Goal: Task Accomplishment & Management: Manage account settings

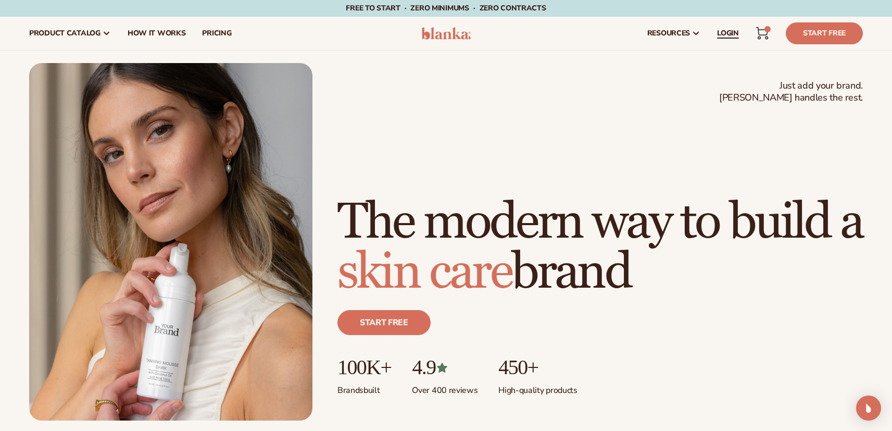
click at [733, 35] on span "LOGIN" at bounding box center [728, 33] width 22 height 8
click at [451, 33] on img at bounding box center [445, 33] width 49 height 12
click at [774, 29] on div "Cart 1 1 item" at bounding box center [762, 33] width 30 height 23
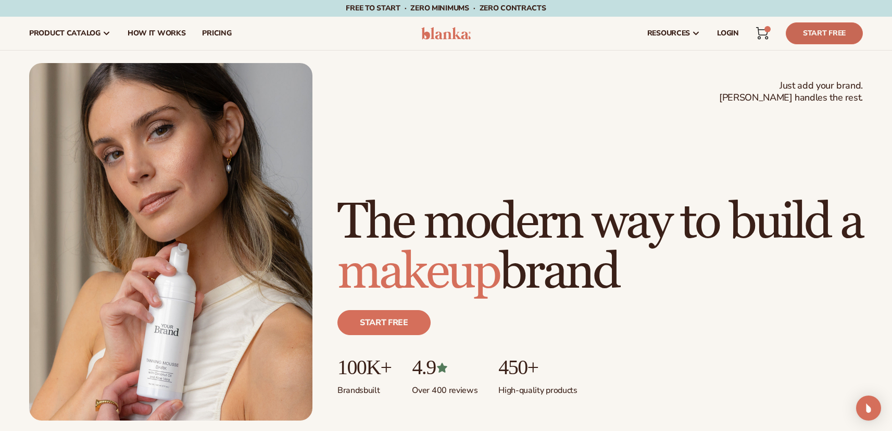
click at [819, 42] on link "Start Free" at bounding box center [824, 33] width 77 height 22
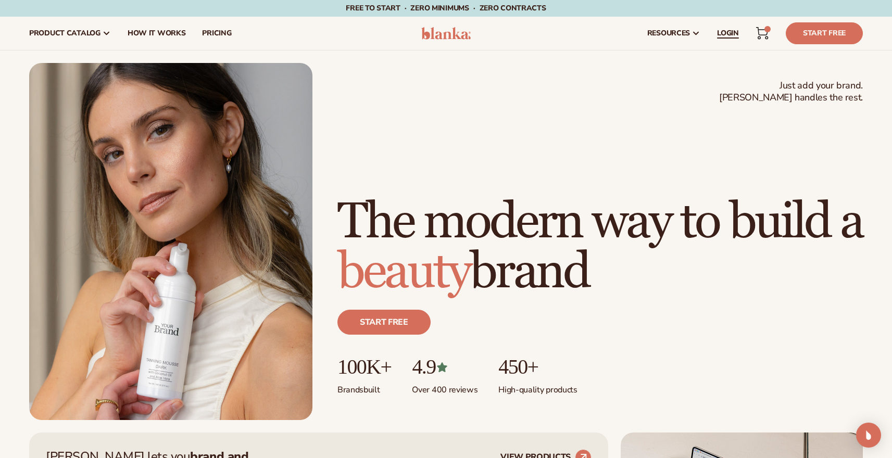
click at [732, 36] on span "LOGIN" at bounding box center [728, 33] width 22 height 8
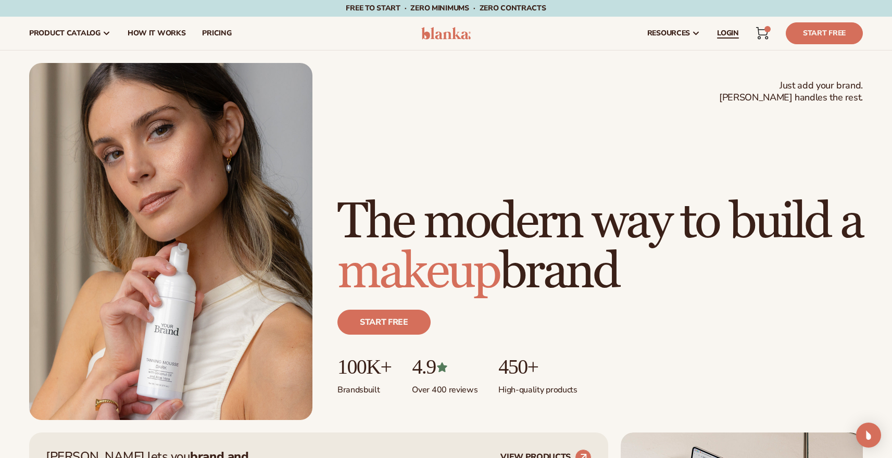
click at [730, 37] on span "LOGIN" at bounding box center [728, 33] width 22 height 8
